Goal: Transaction & Acquisition: Subscribe to service/newsletter

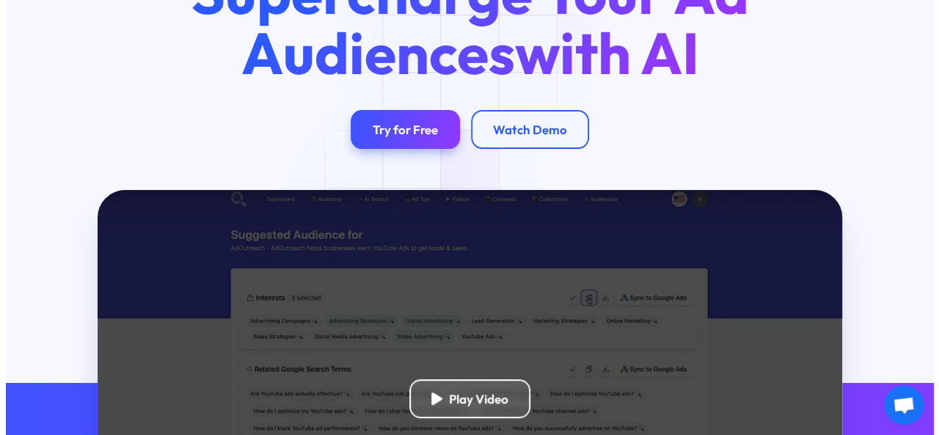
scroll to position [220, 0]
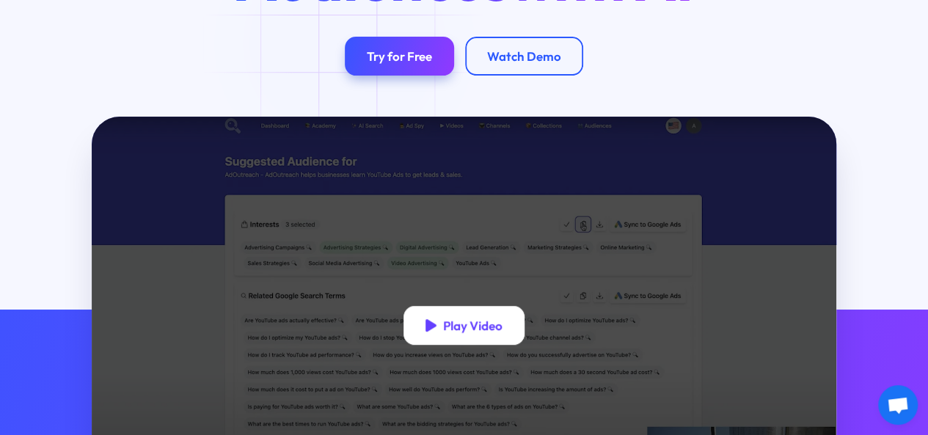
click at [437, 344] on div "Play Video" at bounding box center [463, 325] width 121 height 39
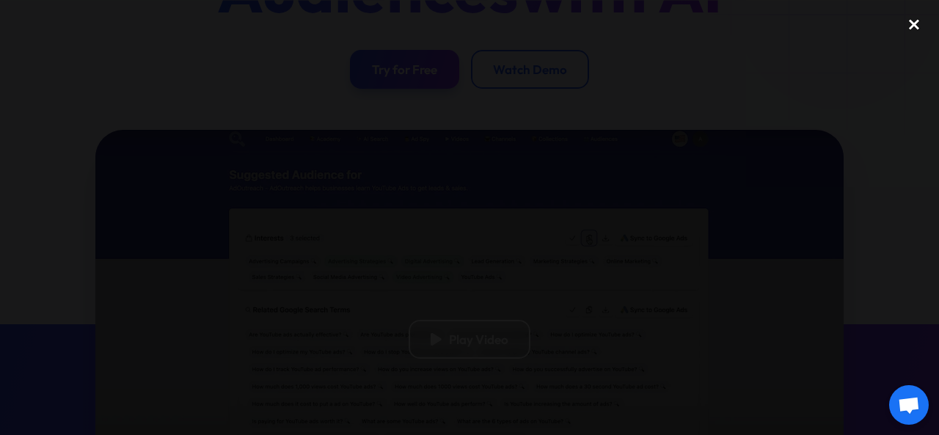
click at [914, 24] on div "close lightbox" at bounding box center [914, 25] width 50 height 32
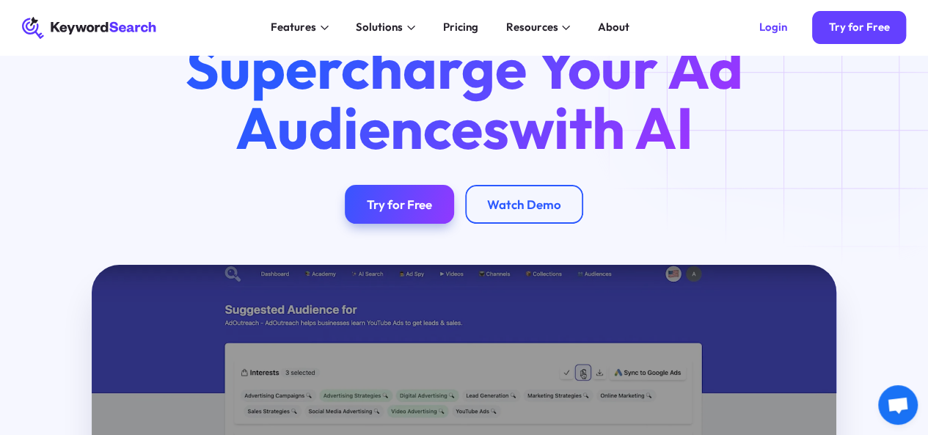
scroll to position [0, 0]
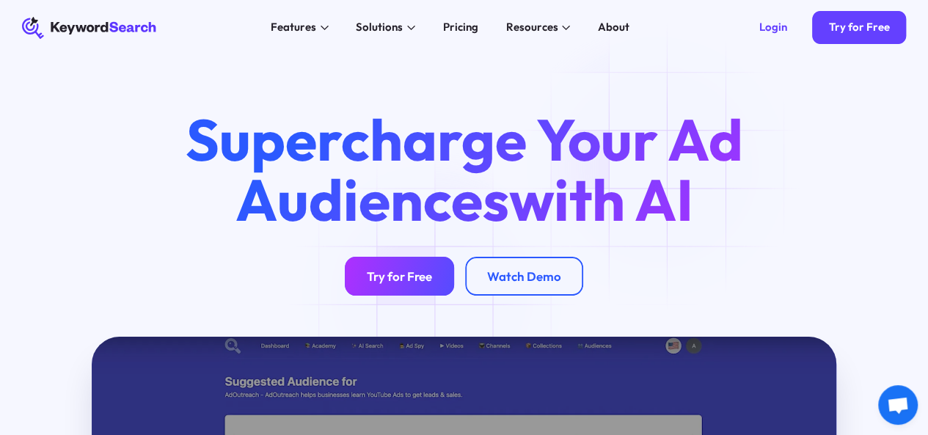
click at [437, 295] on link "Try for Free" at bounding box center [399, 276] width 109 height 39
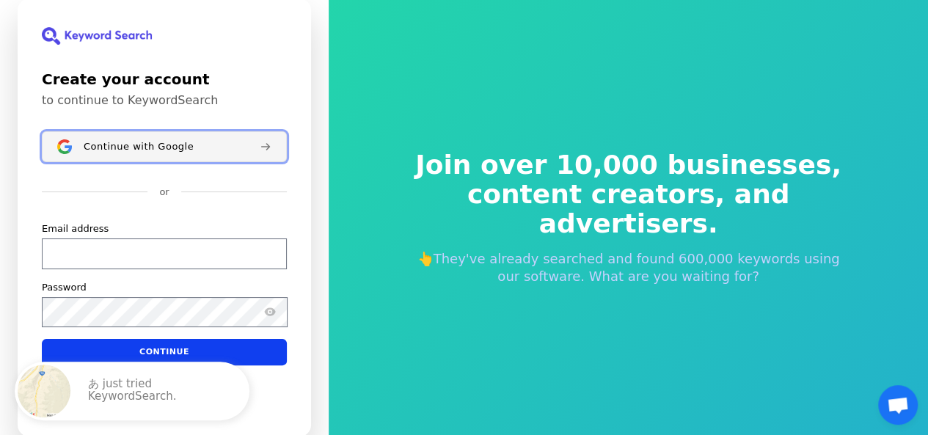
click at [131, 147] on span "Continue with Google" at bounding box center [139, 147] width 110 height 12
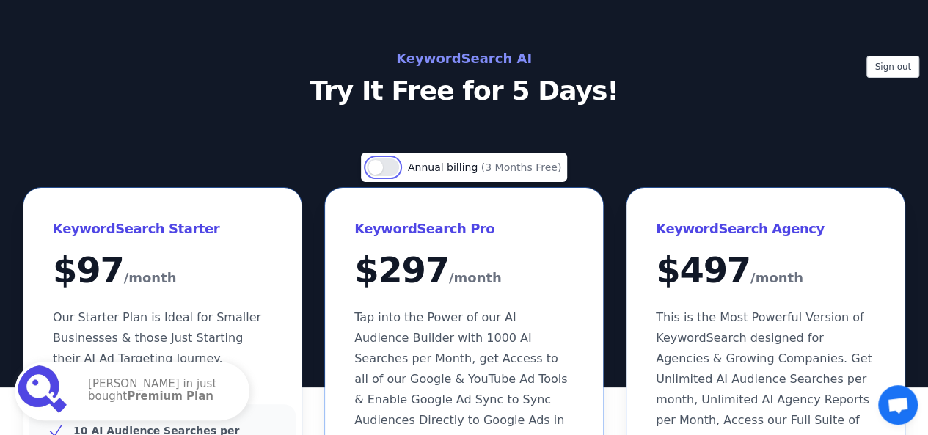
click at [393, 166] on button "Use setting" at bounding box center [383, 167] width 32 height 18
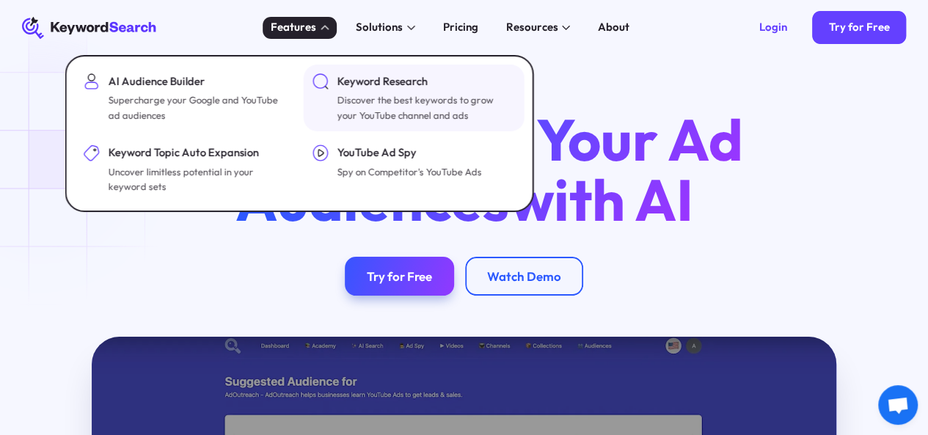
click at [322, 87] on img at bounding box center [320, 81] width 17 height 17
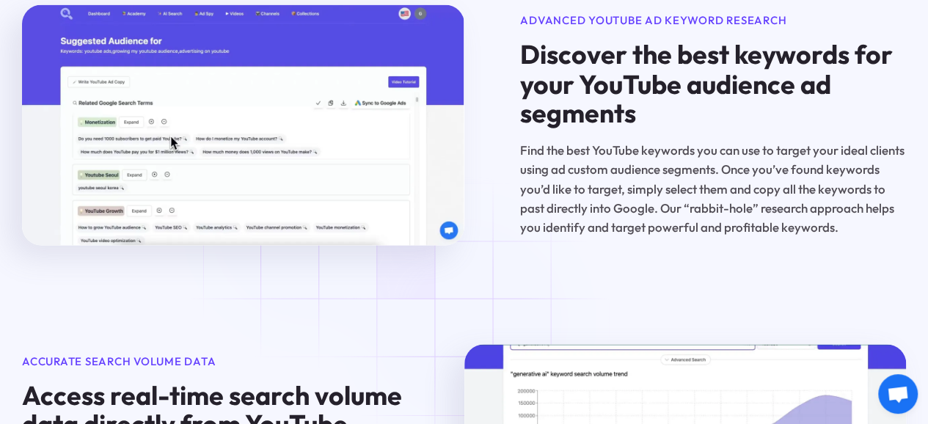
scroll to position [1467, 0]
